Goal: Task Accomplishment & Management: Use online tool/utility

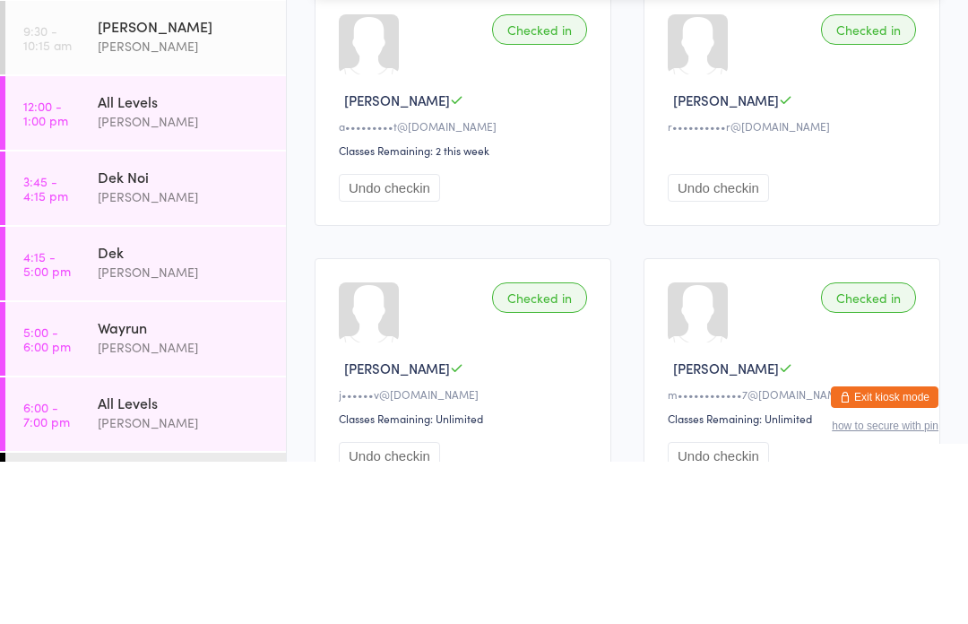
type input "[PERSON_NAME]"
click at [890, 61] on button "Drop in" at bounding box center [887, 57] width 72 height 26
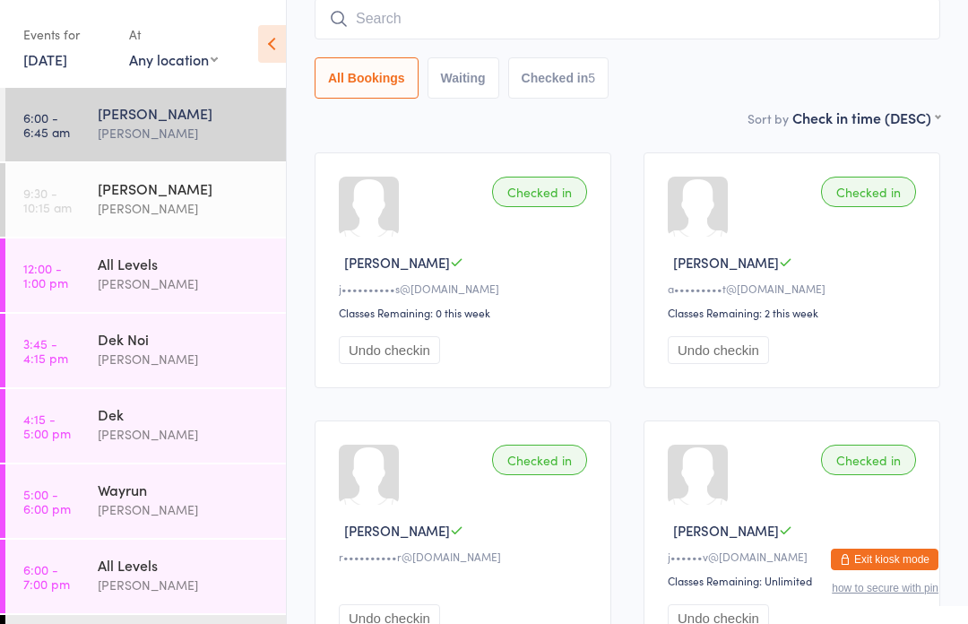
click at [246, 204] on div "[PERSON_NAME]" at bounding box center [184, 208] width 173 height 21
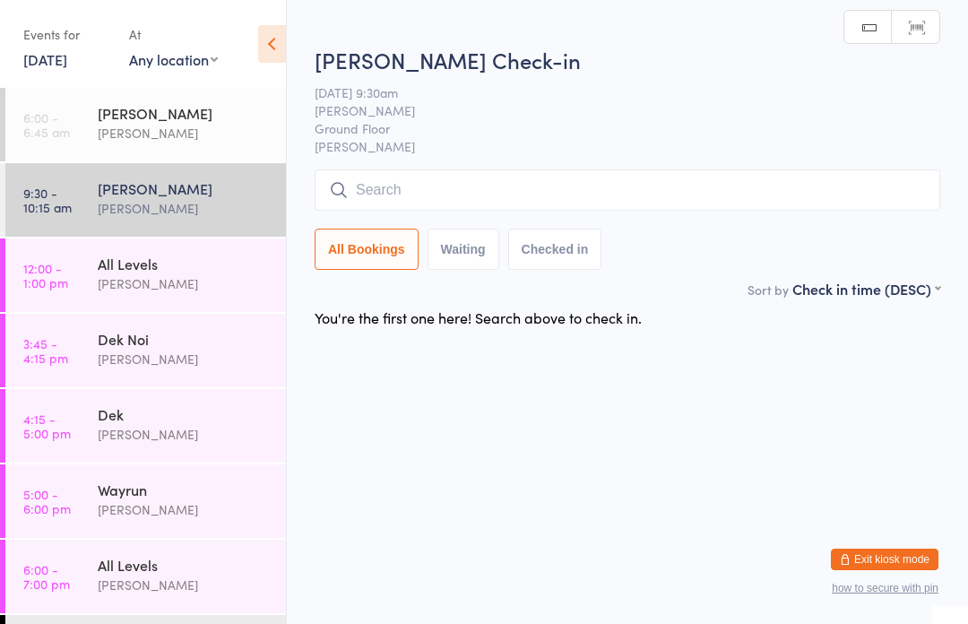
click at [222, 110] on div "[PERSON_NAME]" at bounding box center [184, 113] width 173 height 20
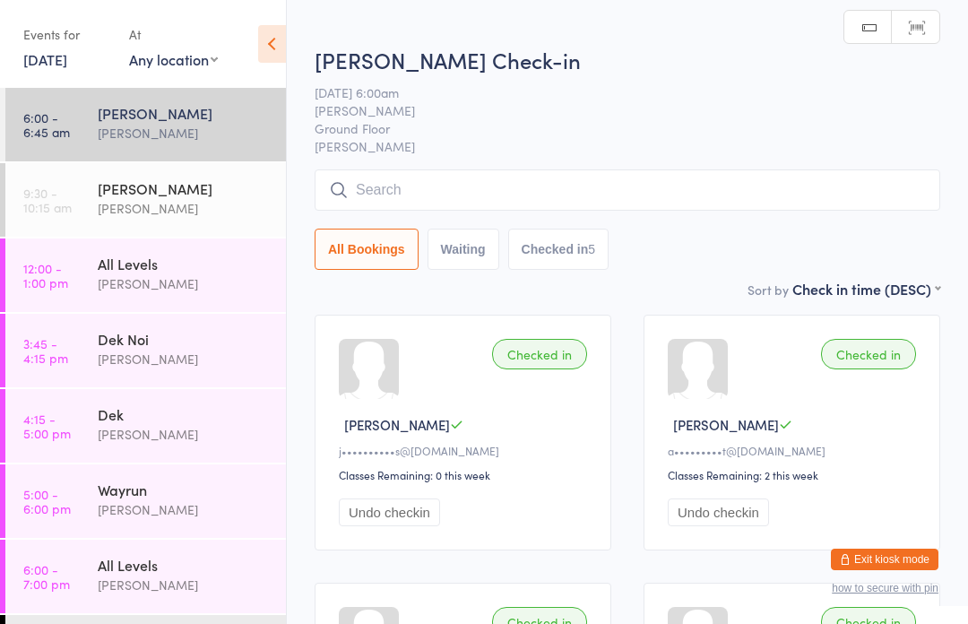
click at [198, 190] on div "[PERSON_NAME]" at bounding box center [184, 188] width 173 height 20
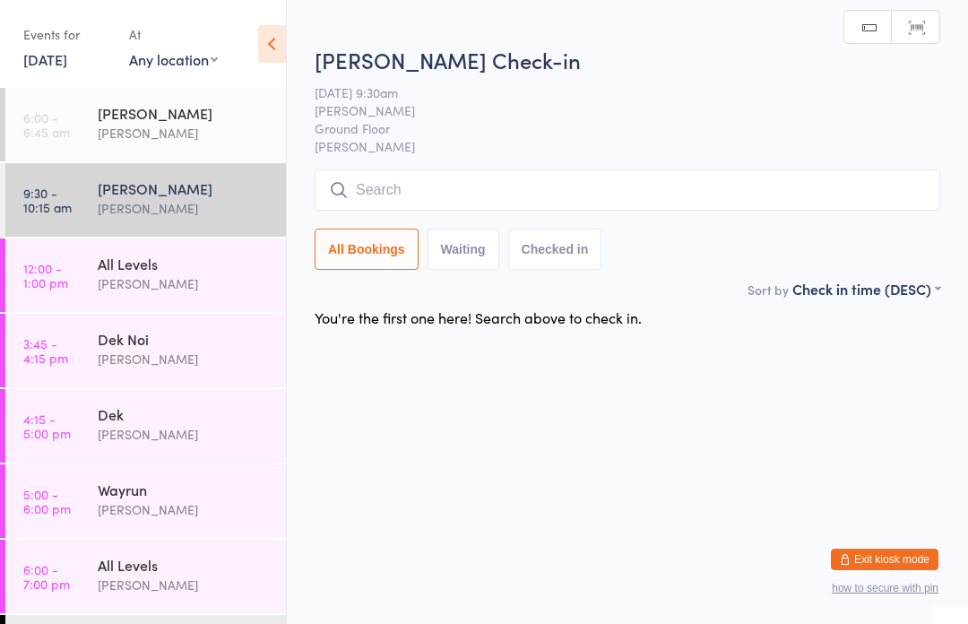
click at [534, 185] on input "search" at bounding box center [628, 189] width 626 height 41
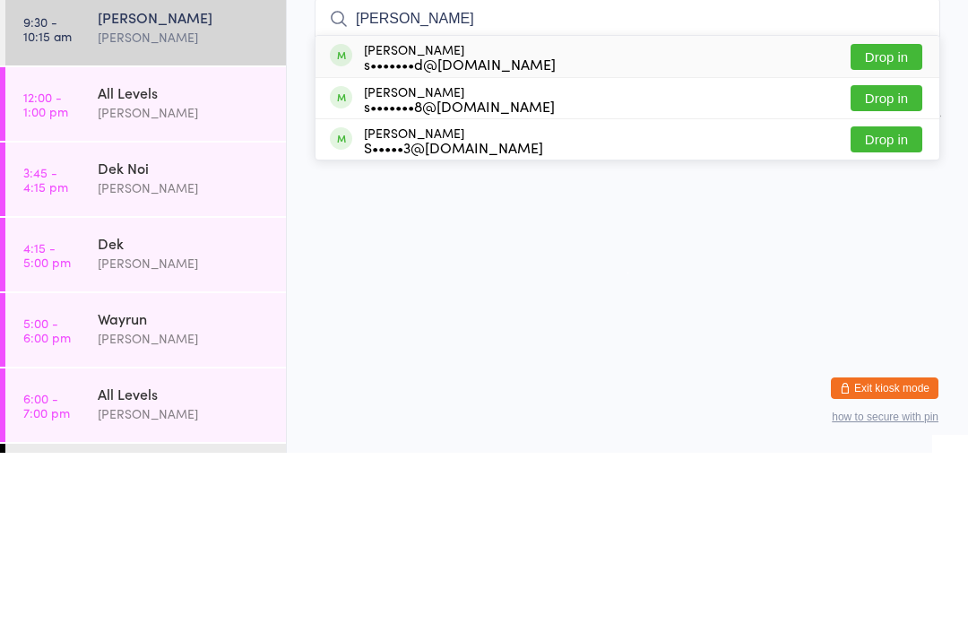
type input "[PERSON_NAME]"
click at [900, 215] on button "Drop in" at bounding box center [887, 228] width 72 height 26
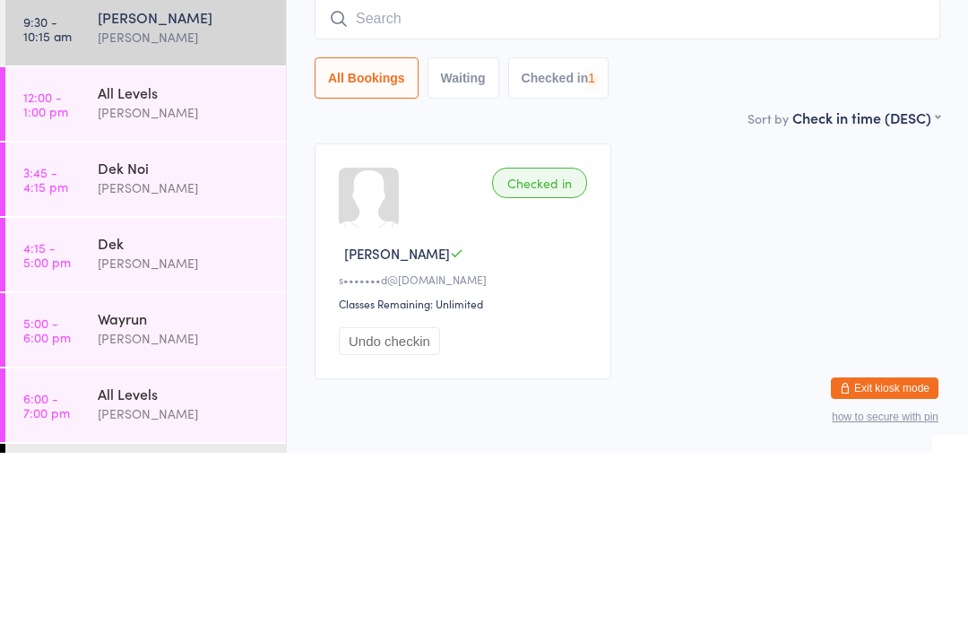
scroll to position [73, 0]
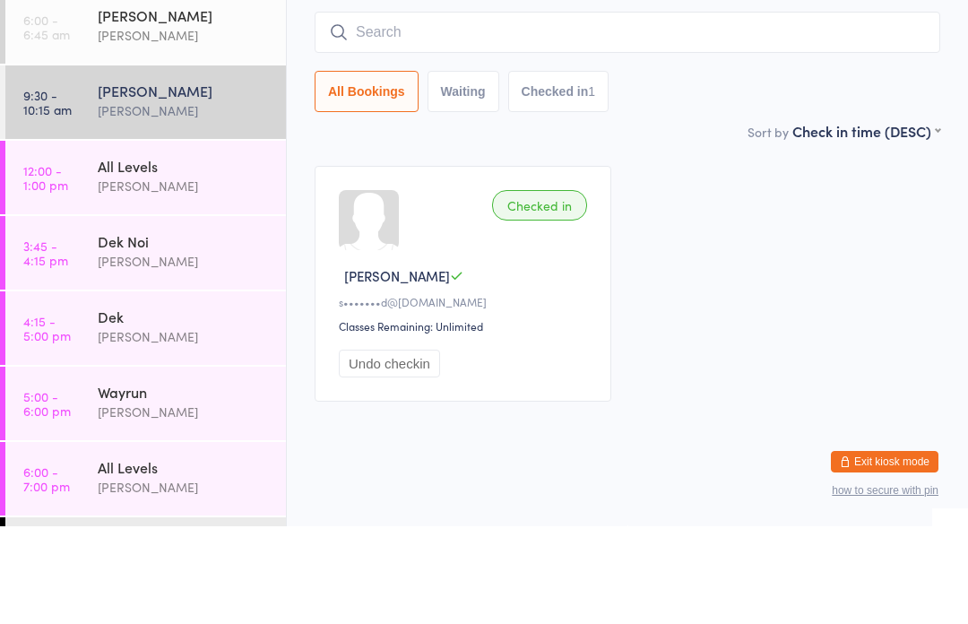
click at [479, 109] on input "search" at bounding box center [628, 129] width 626 height 41
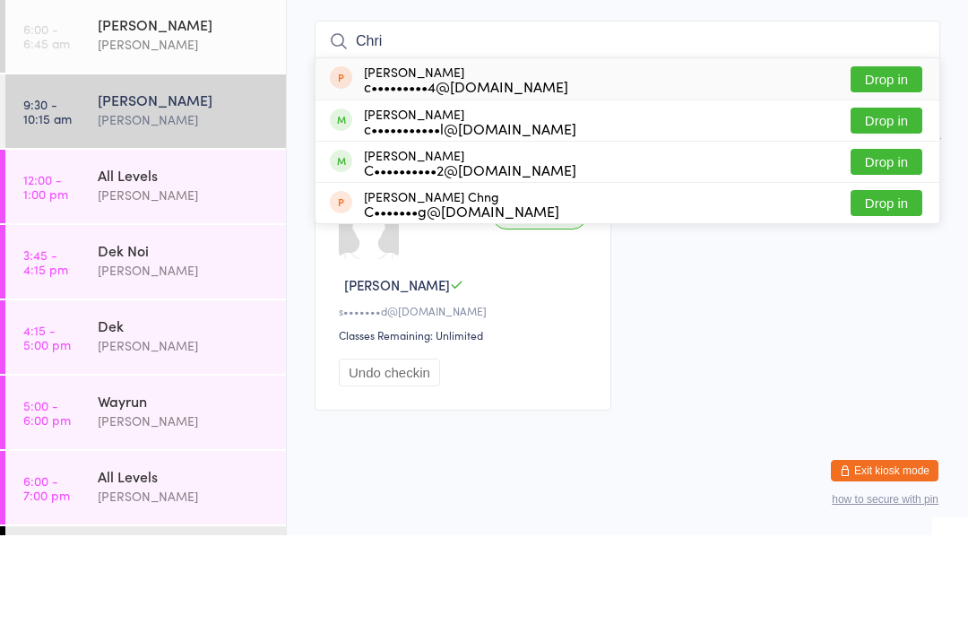
type input "Chri"
click at [909, 196] on button "Drop in" at bounding box center [887, 209] width 72 height 26
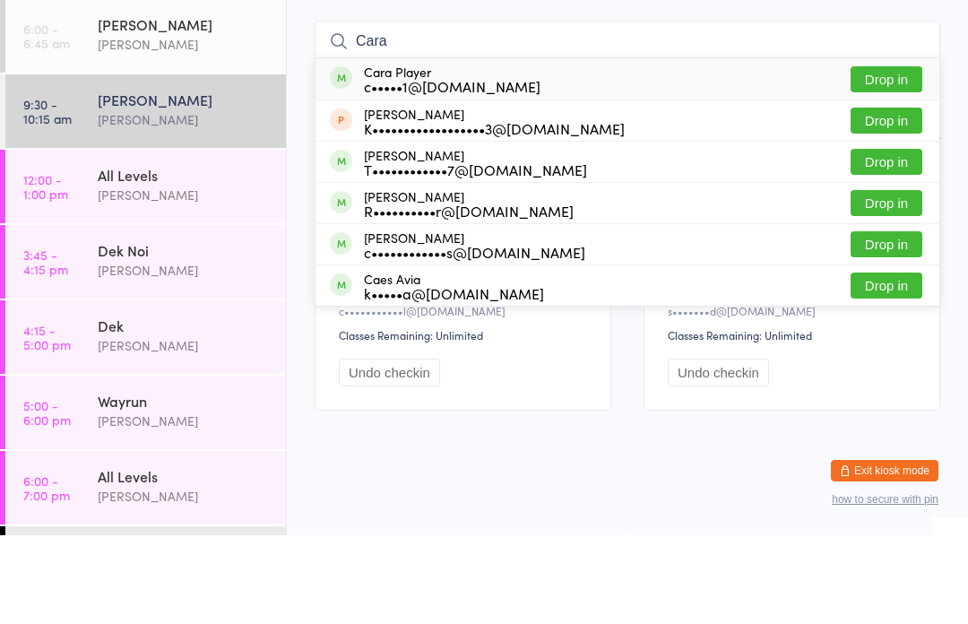
type input "Cara"
click at [888, 155] on button "Drop in" at bounding box center [887, 168] width 72 height 26
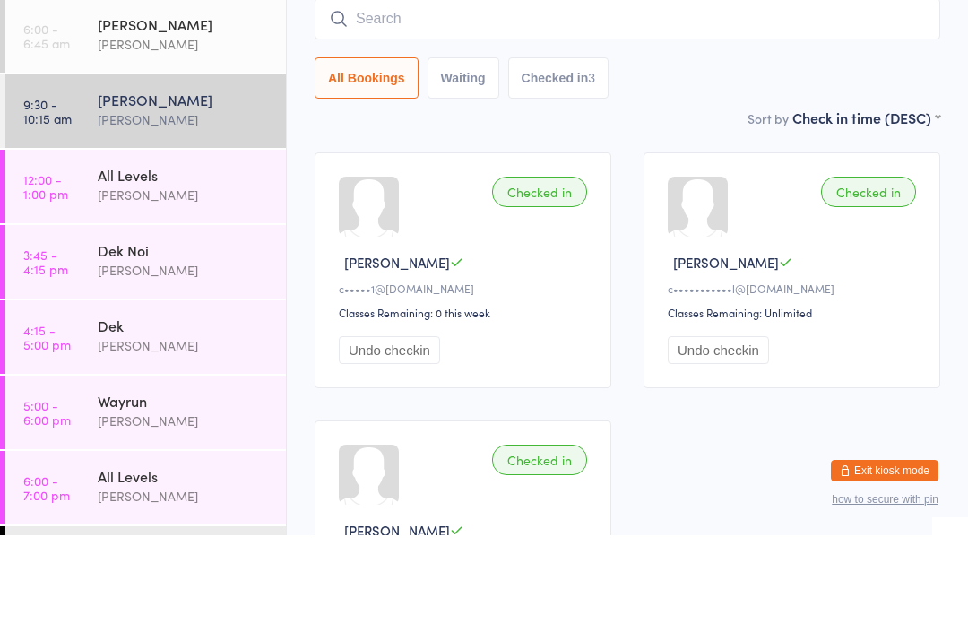
scroll to position [162, 0]
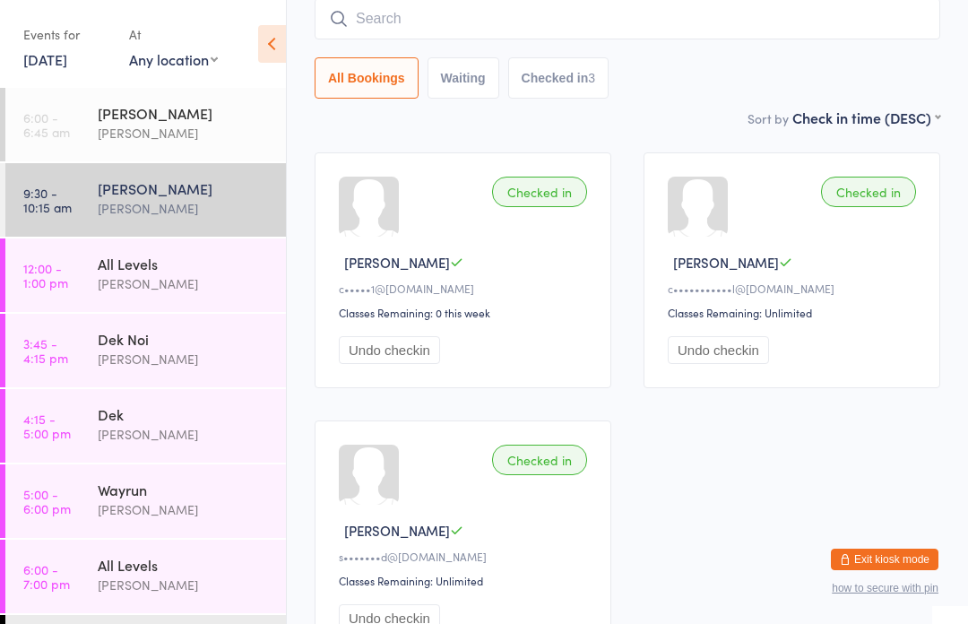
click at [401, 18] on input "search" at bounding box center [628, 18] width 626 height 41
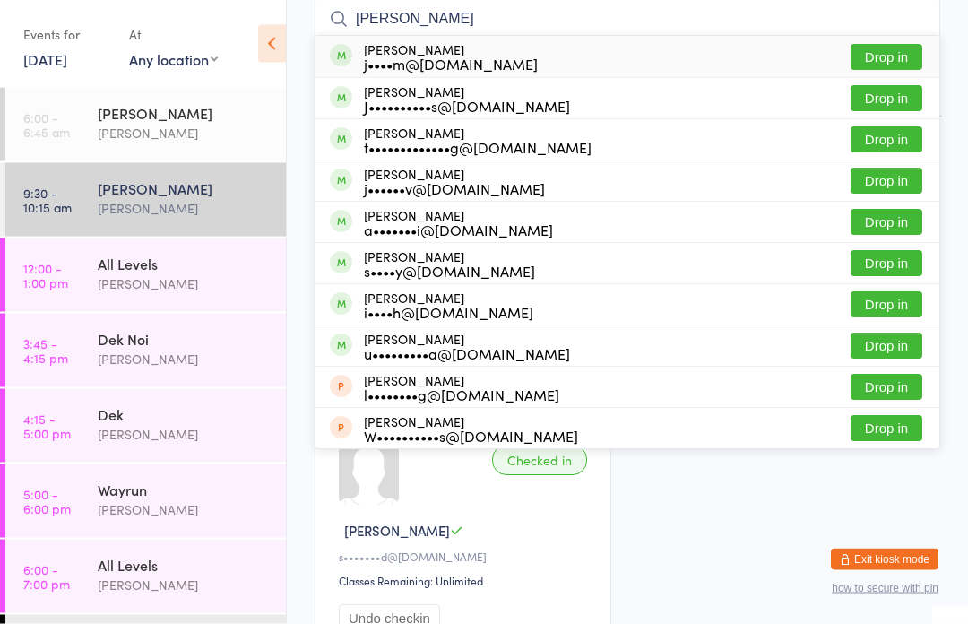
type input "[PERSON_NAME]"
click at [878, 187] on button "Drop in" at bounding box center [887, 181] width 72 height 26
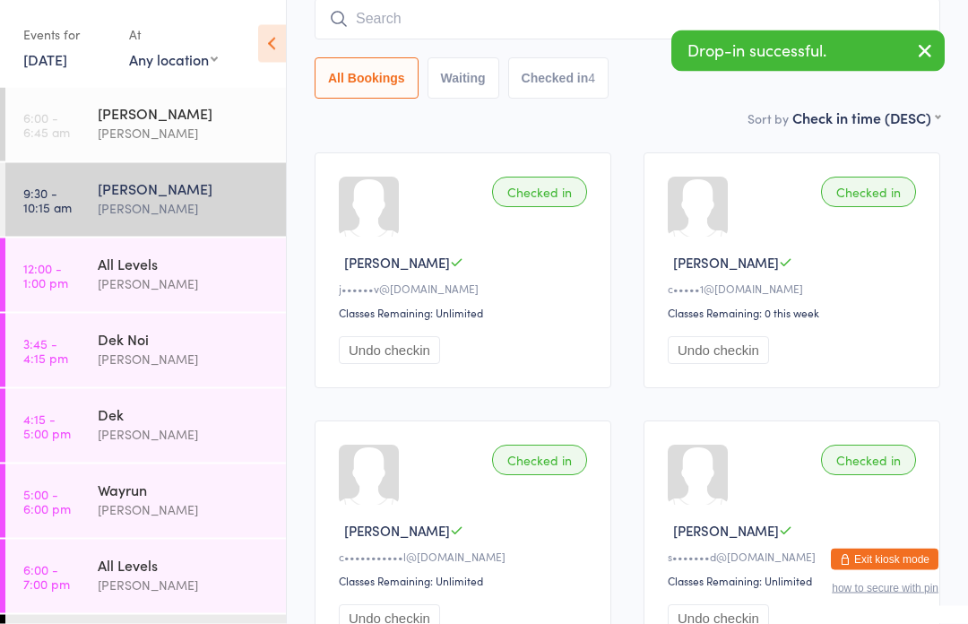
scroll to position [162, 0]
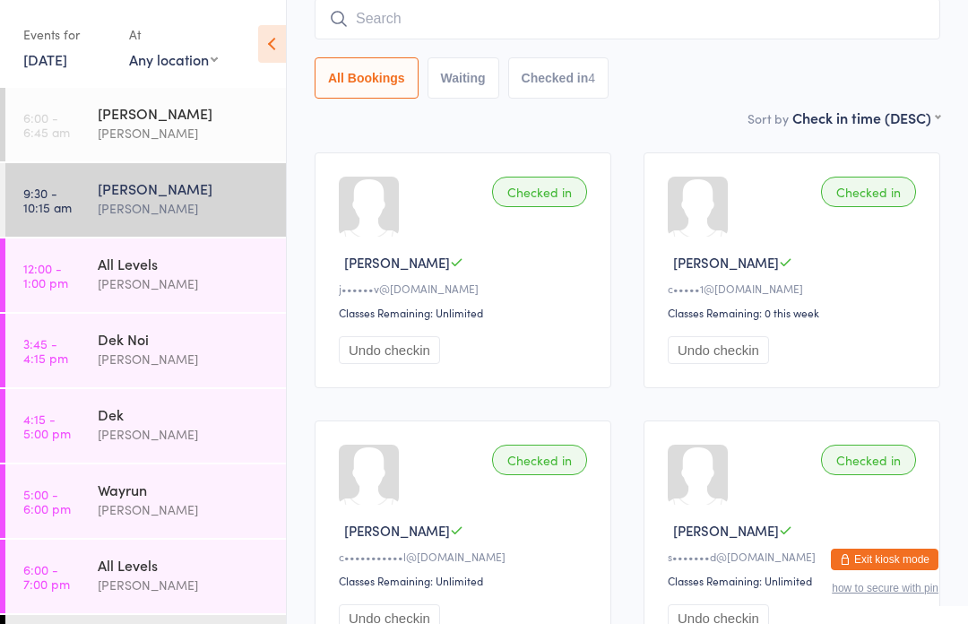
click at [647, 24] on input "search" at bounding box center [628, 18] width 626 height 41
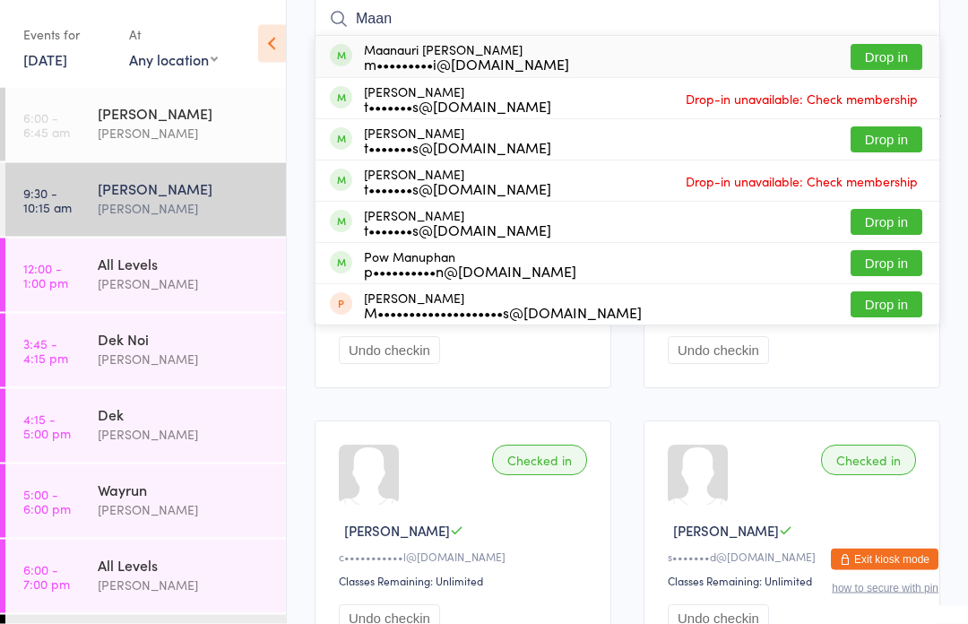
type input "Maan"
click at [906, 49] on button "Drop in" at bounding box center [887, 58] width 72 height 26
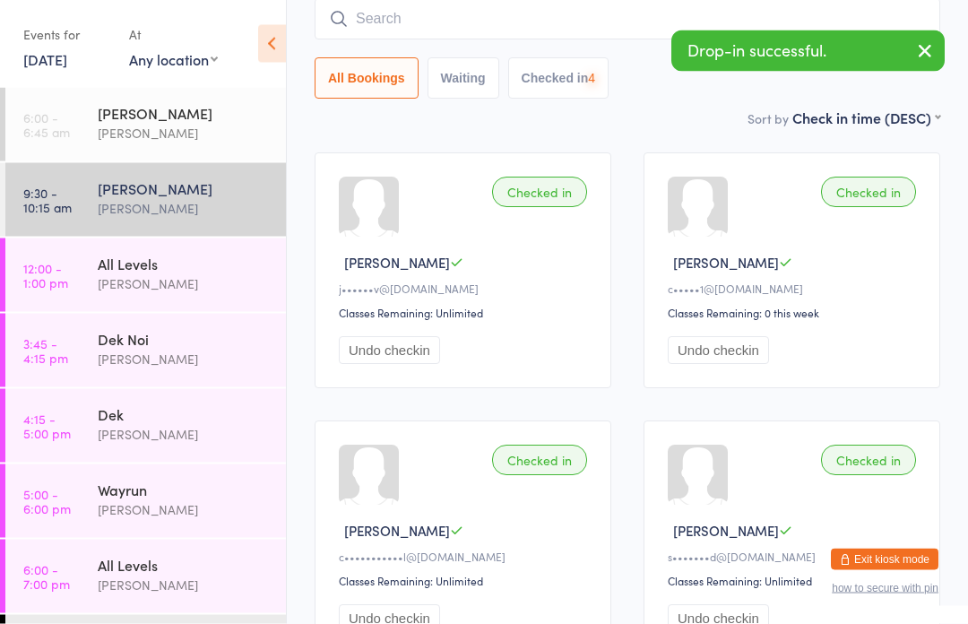
scroll to position [162, 0]
click at [488, 24] on input "search" at bounding box center [628, 18] width 626 height 41
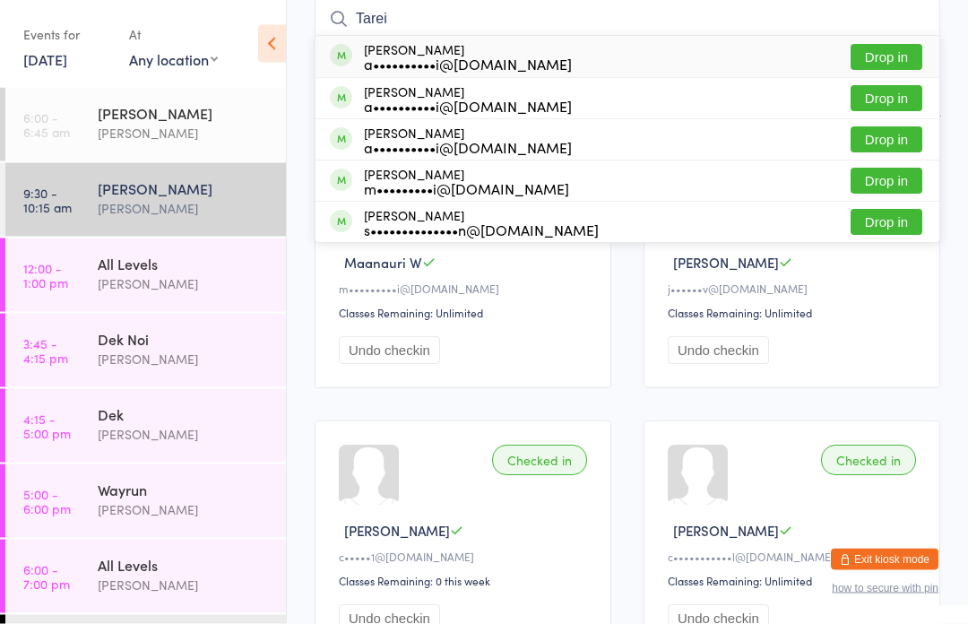
type input "Tarei"
click at [897, 187] on button "Drop in" at bounding box center [887, 181] width 72 height 26
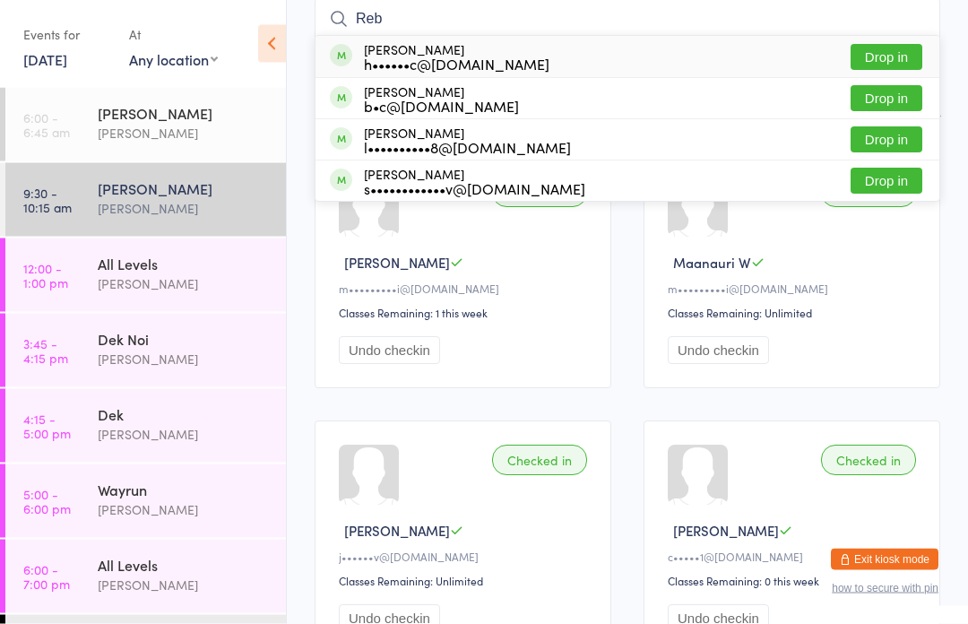
type input "Reb"
click at [898, 53] on button "Drop in" at bounding box center [887, 58] width 72 height 26
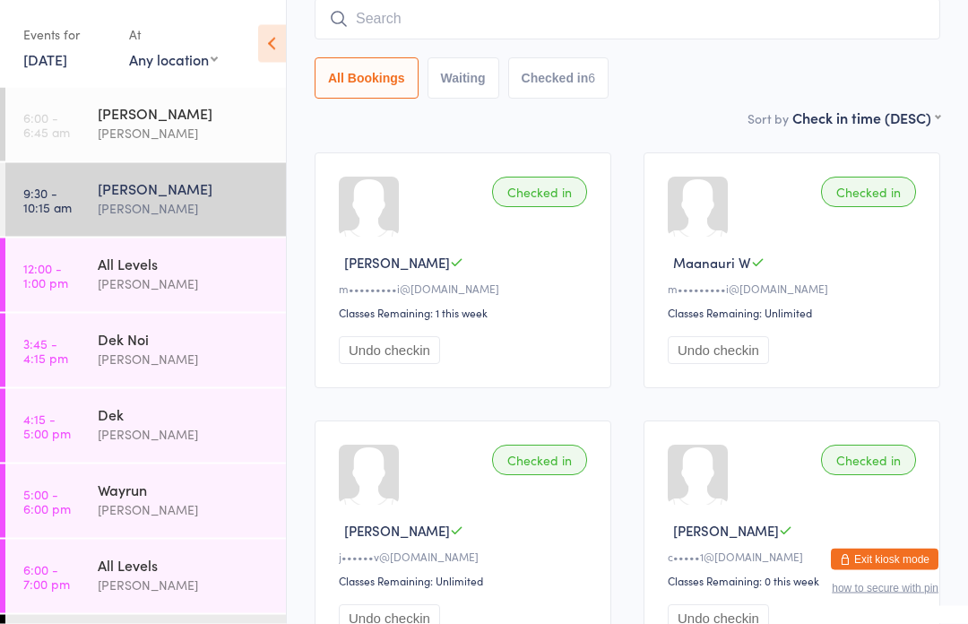
scroll to position [162, 0]
